Goal: Find specific page/section: Locate a particular part of the current website

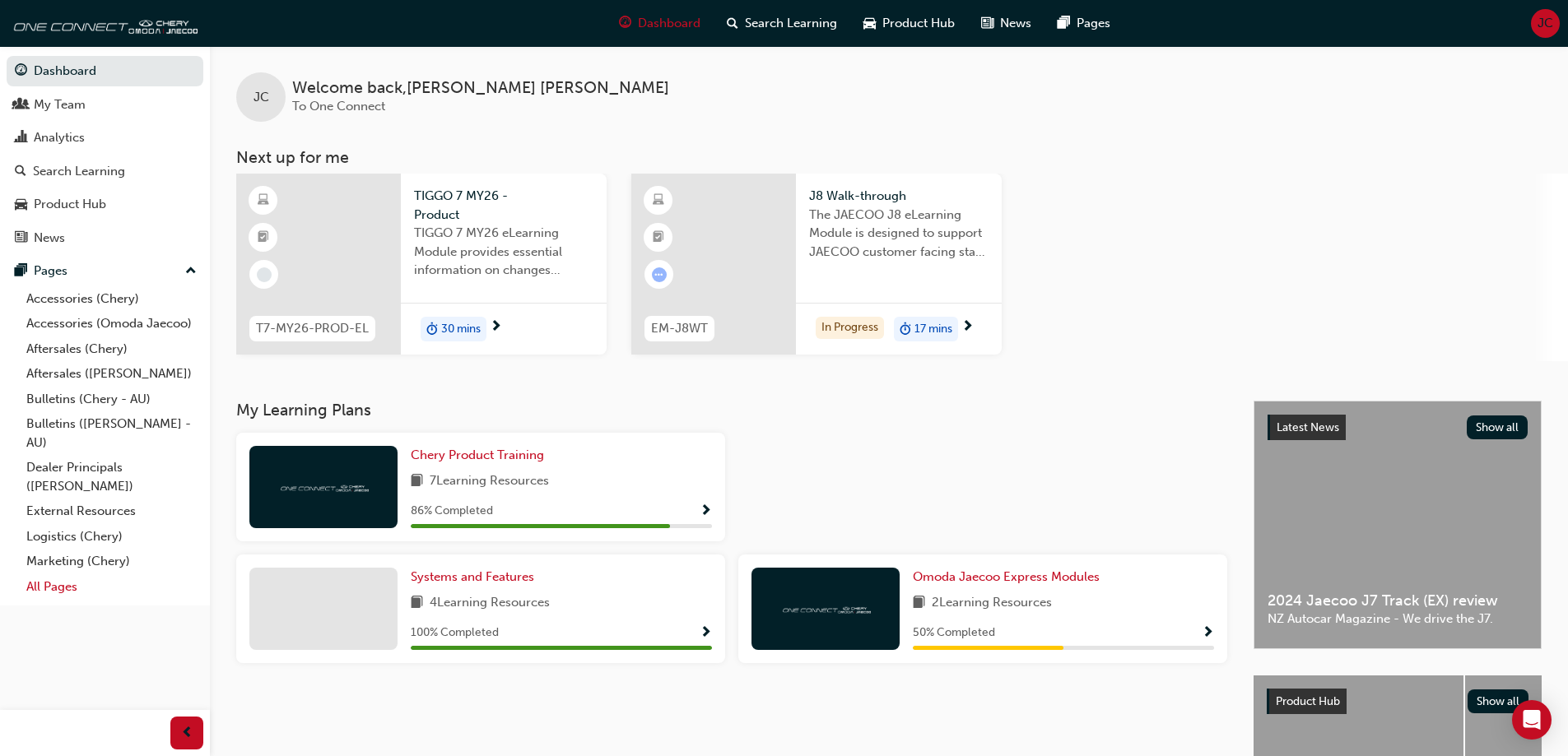
click at [60, 591] on link "All Pages" at bounding box center [111, 587] width 184 height 26
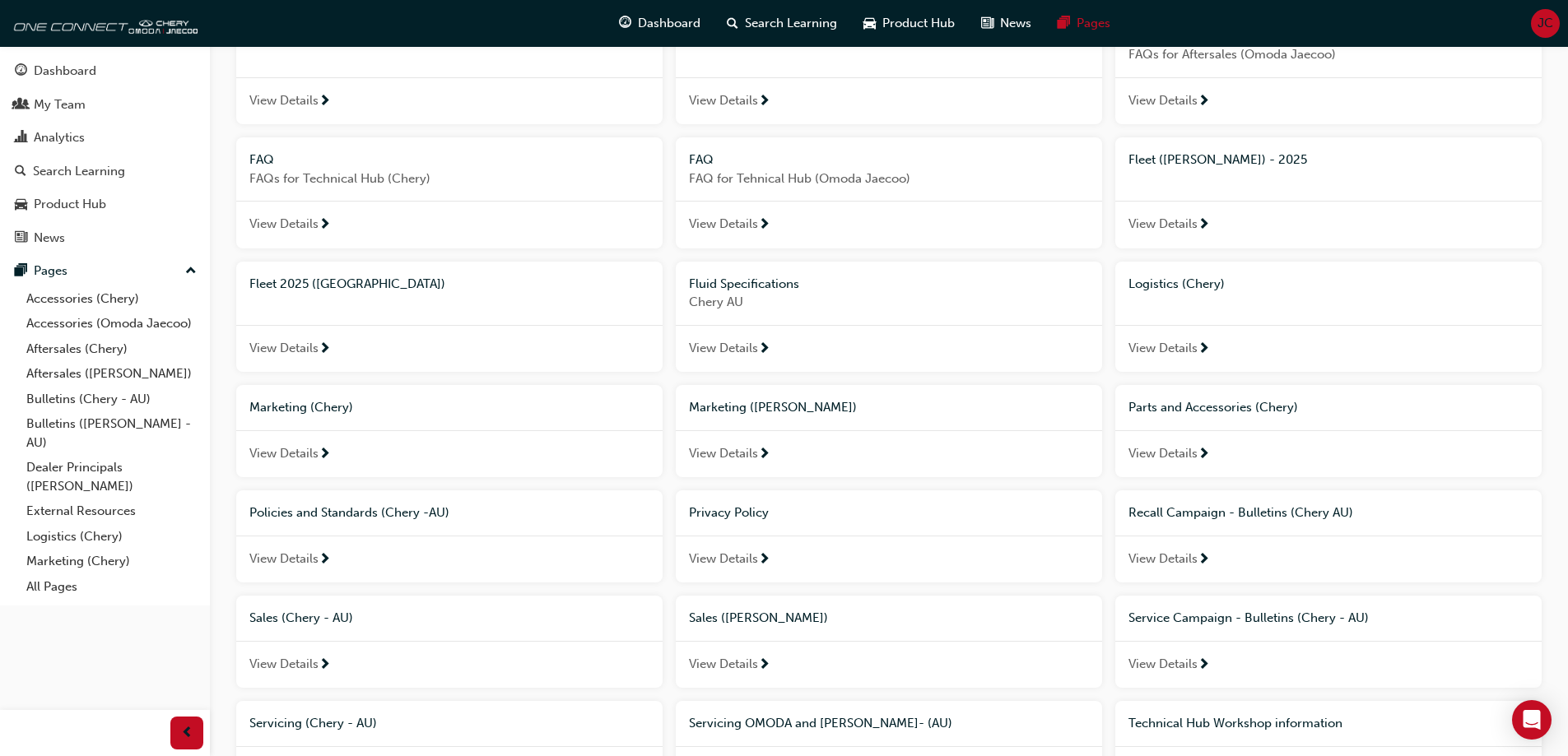
scroll to position [411, 0]
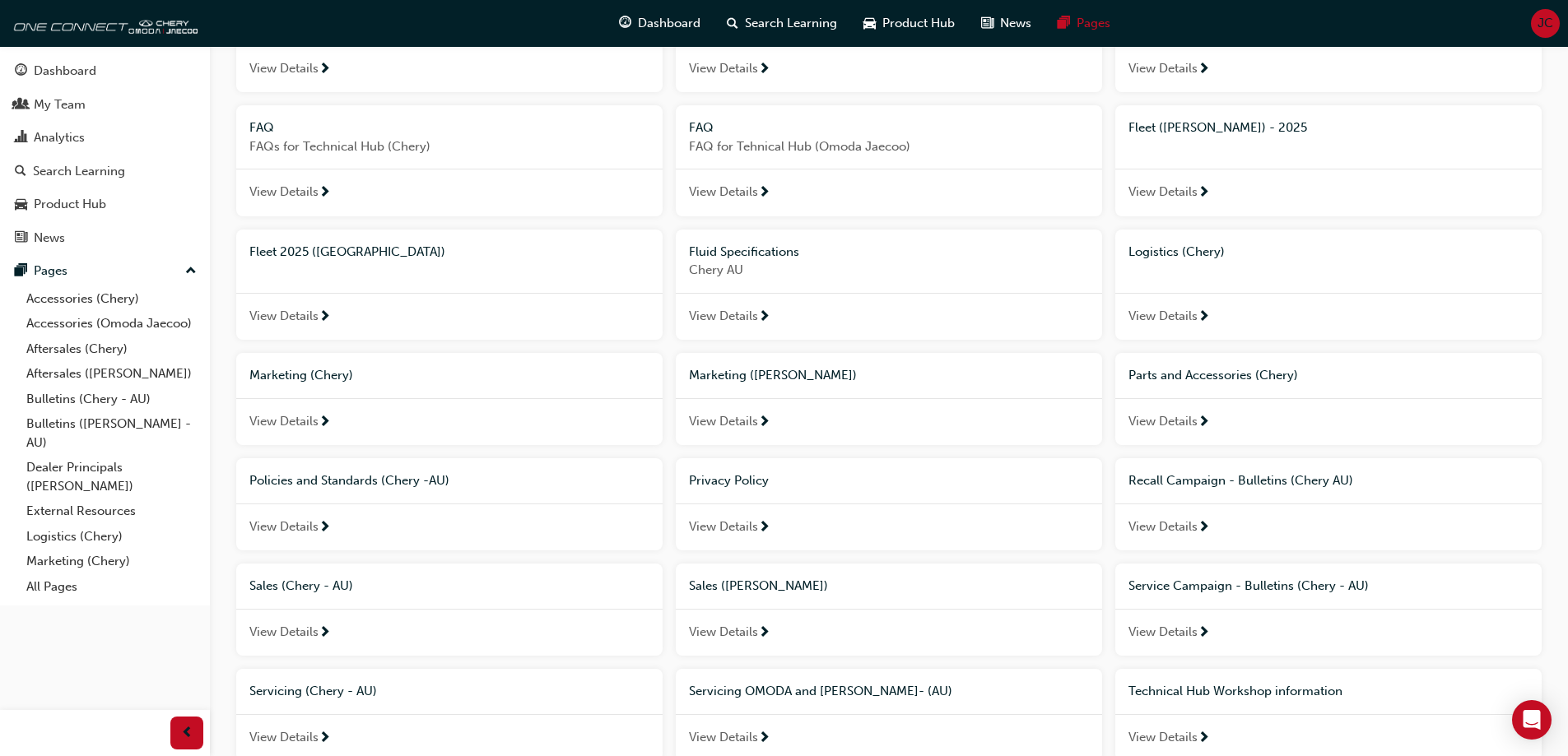
click at [311, 311] on span "View Details" at bounding box center [283, 316] width 69 height 19
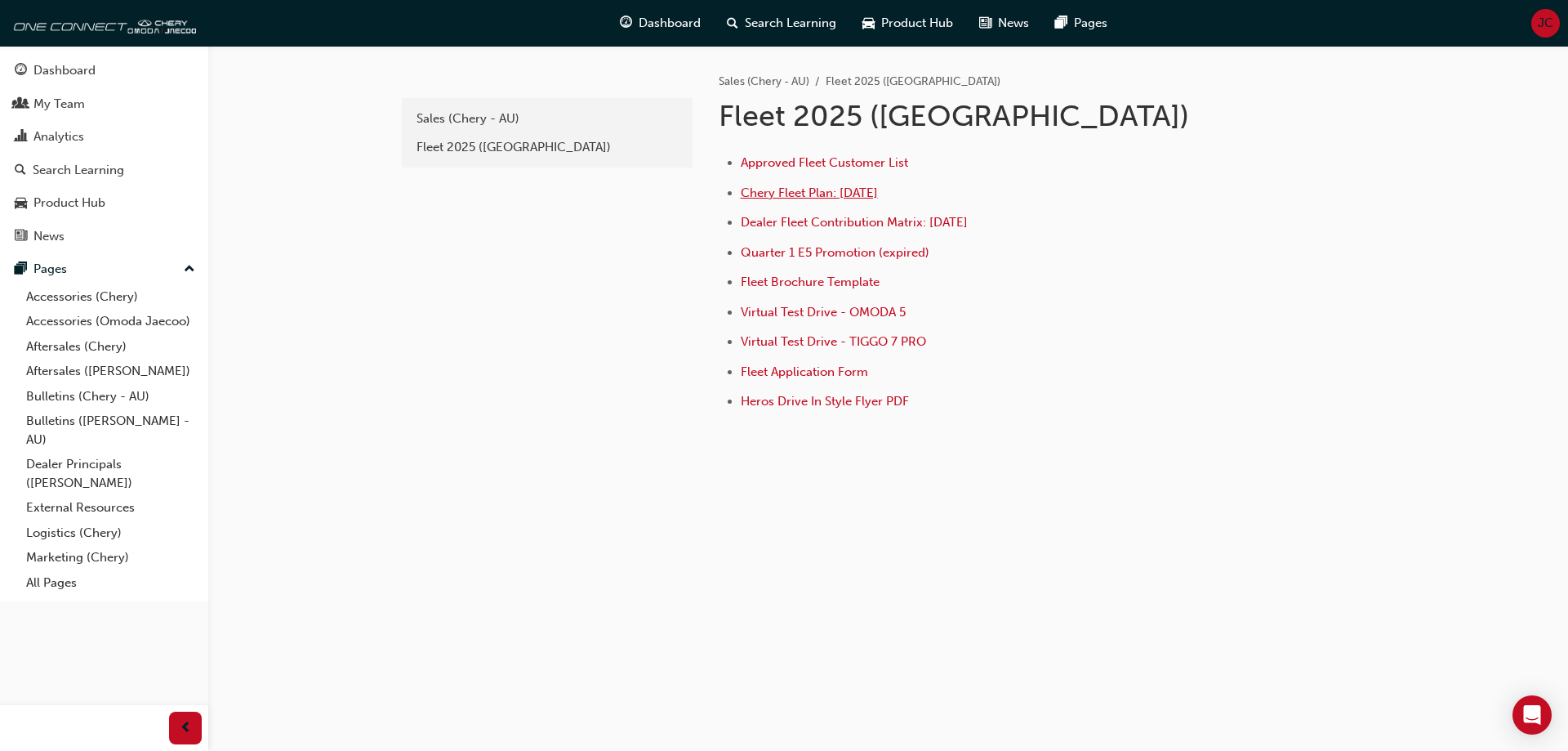
click at [810, 194] on span "Chery Fleet Plan: [DATE]" at bounding box center [809, 193] width 137 height 15
